Goal: Information Seeking & Learning: Learn about a topic

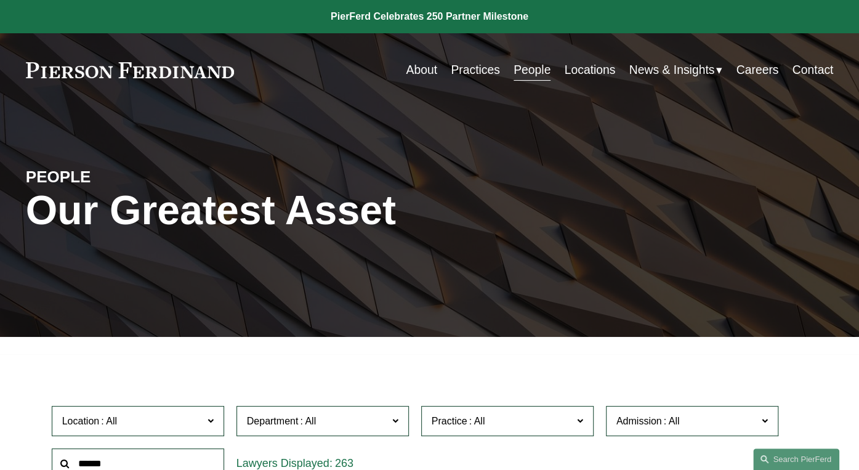
click at [472, 76] on link "Practices" at bounding box center [475, 70] width 49 height 24
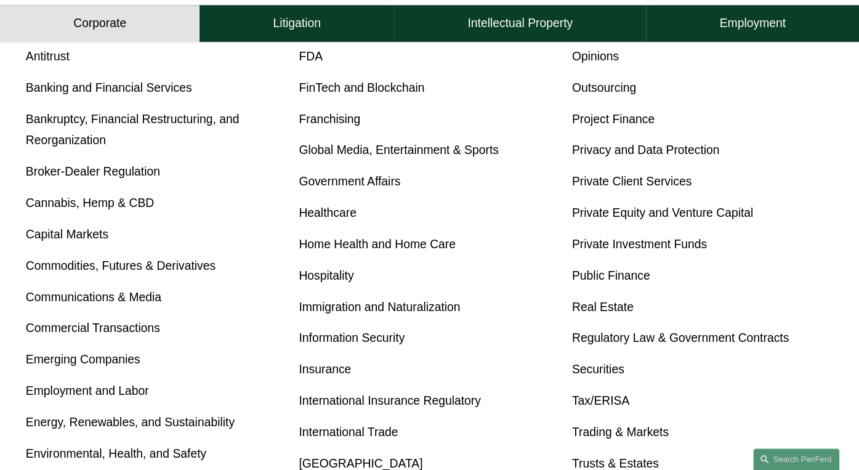
scroll to position [554, 0]
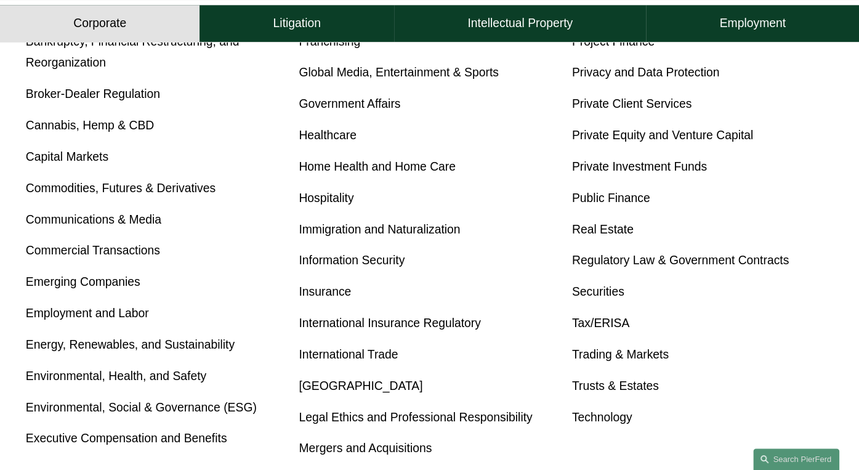
click at [328, 361] on link "International Trade" at bounding box center [348, 354] width 99 height 14
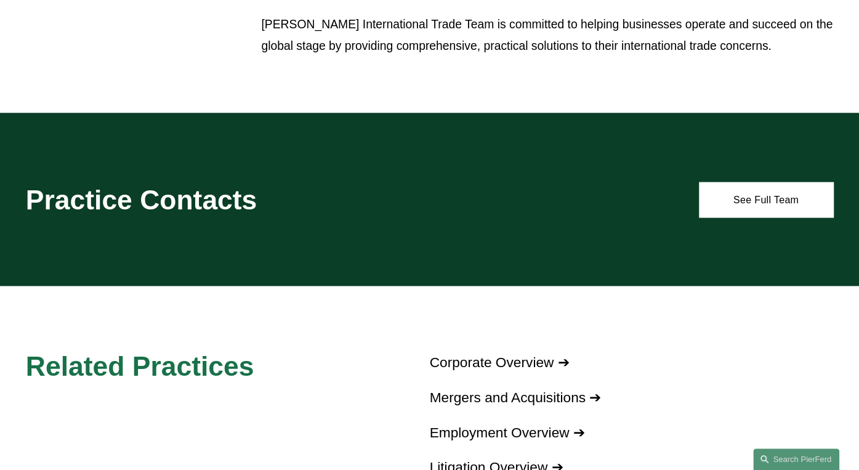
scroll to position [1109, 0]
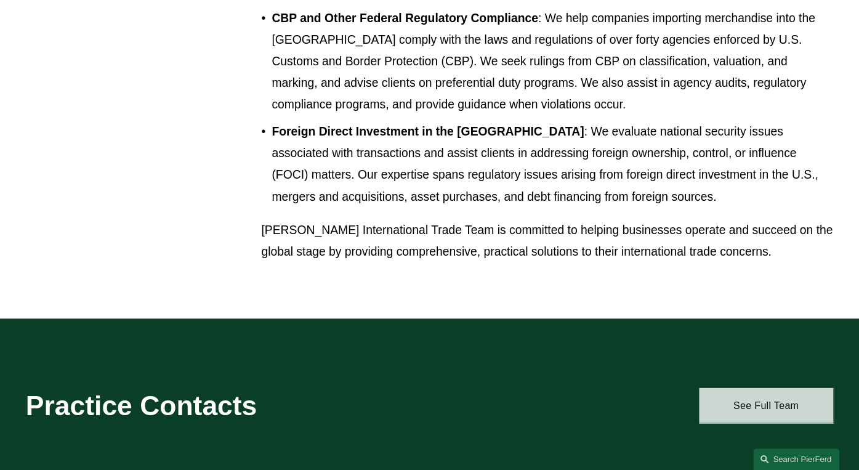
click at [753, 408] on link "See Full Team" at bounding box center [766, 404] width 135 height 34
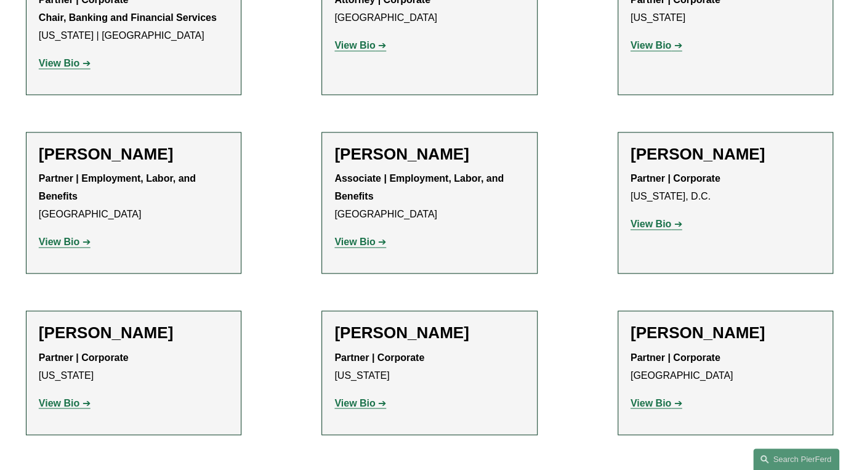
scroll to position [924, 0]
